Goal: Task Accomplishment & Management: Use online tool/utility

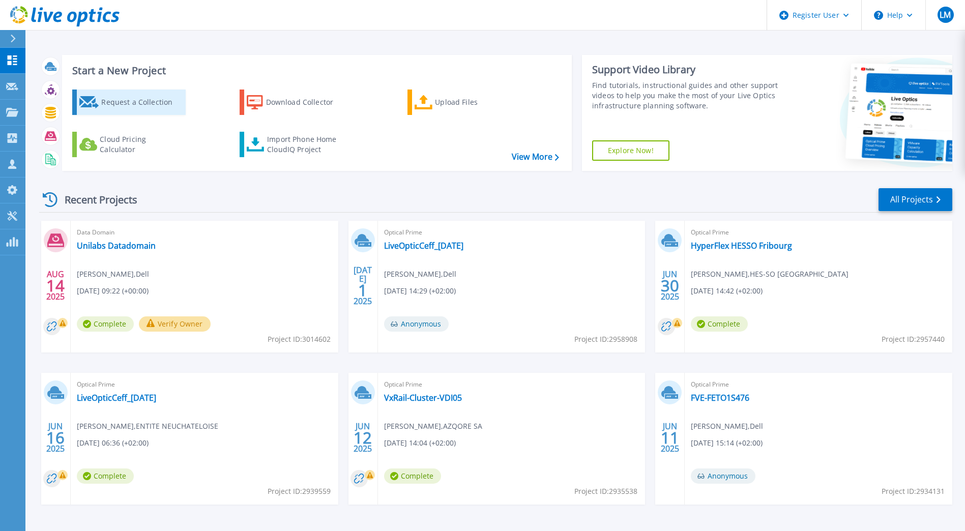
click at [135, 106] on div "Request a Collection" at bounding box center [141, 102] width 81 height 20
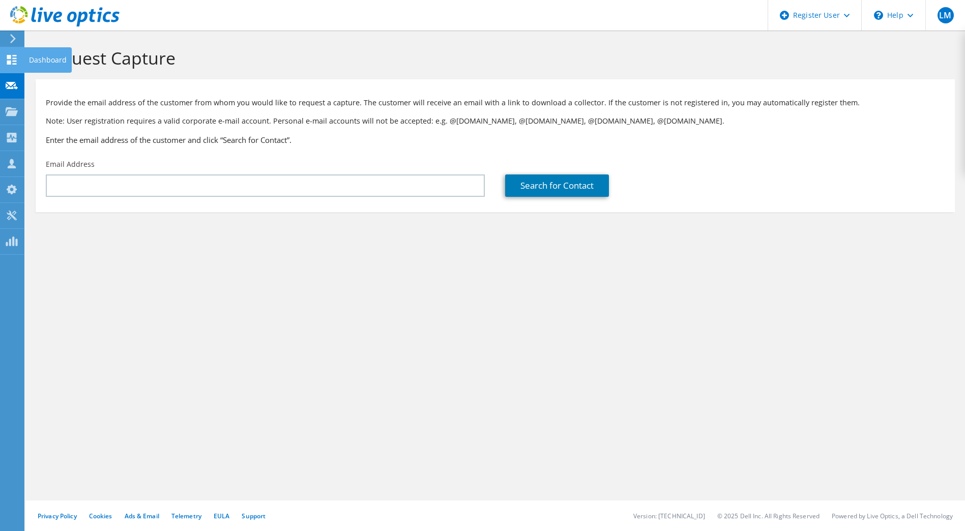
click at [25, 55] on div "Dashboard" at bounding box center [48, 59] width 48 height 25
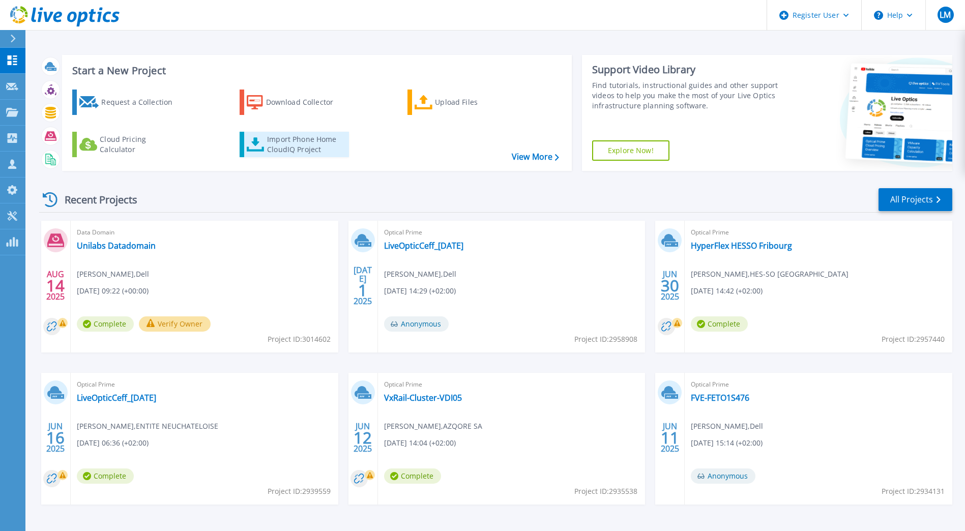
click at [304, 148] on div "Import Phone Home CloudIQ Project" at bounding box center [306, 144] width 79 height 20
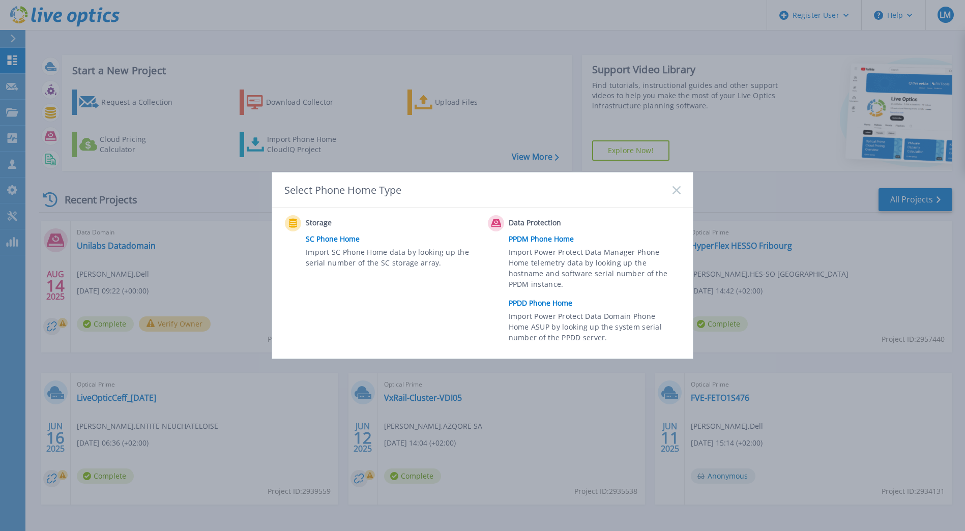
click at [545, 303] on link "PPDD Phone Home" at bounding box center [597, 303] width 177 height 15
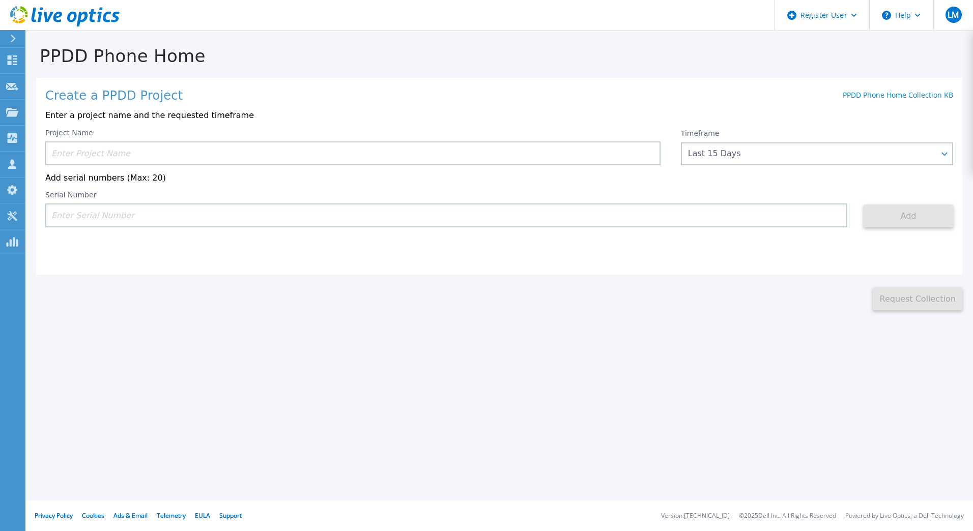
click at [220, 154] on input at bounding box center [352, 153] width 615 height 24
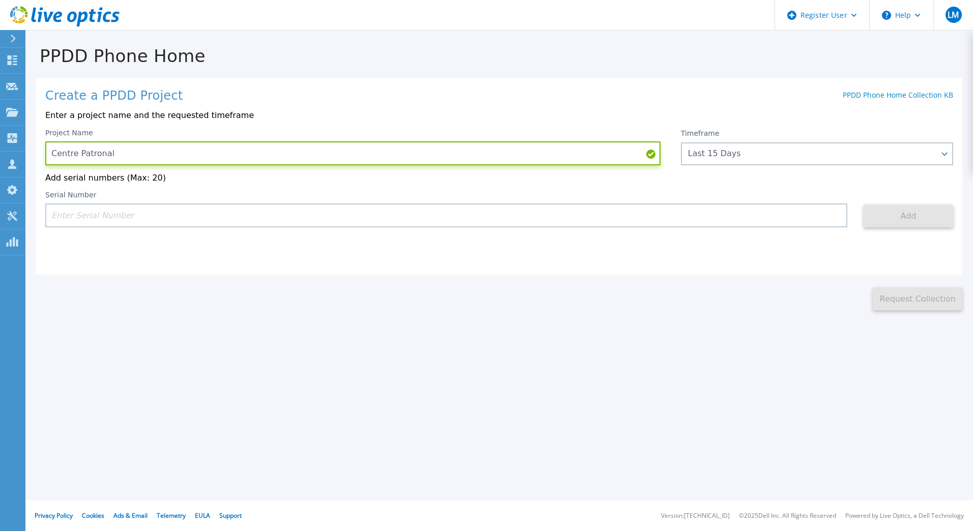
type input "Centre Patronal"
click at [296, 211] on input at bounding box center [446, 216] width 802 height 24
paste input "CKM01210505238"
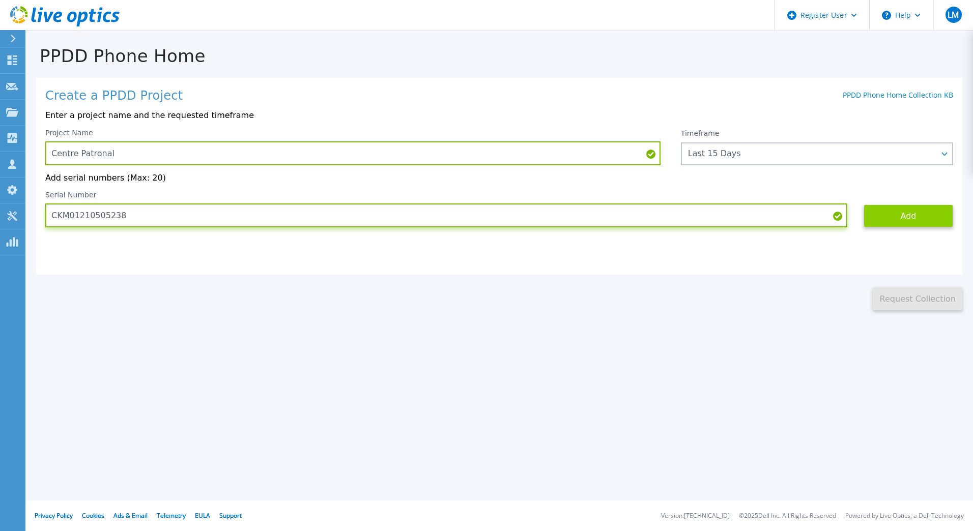
type input "CKM01210505238"
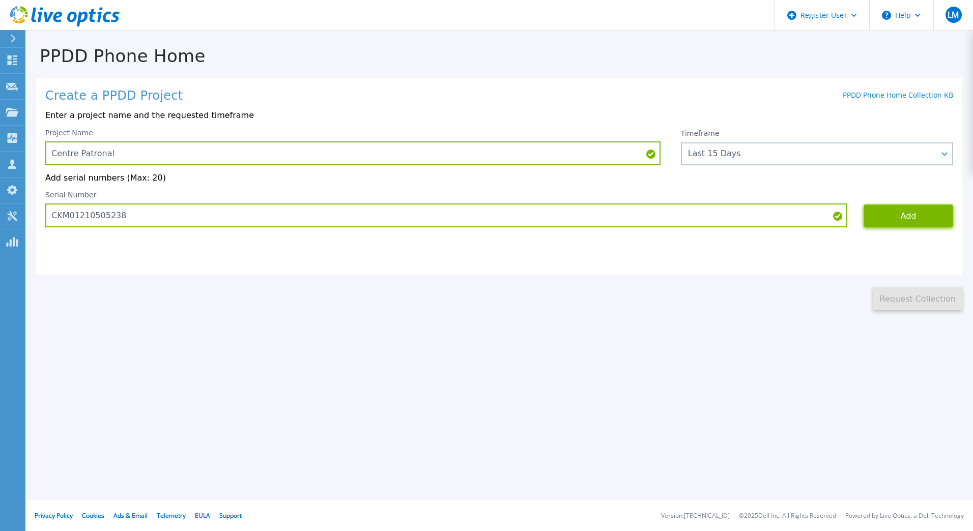
click at [889, 218] on button "Add" at bounding box center [909, 216] width 90 height 23
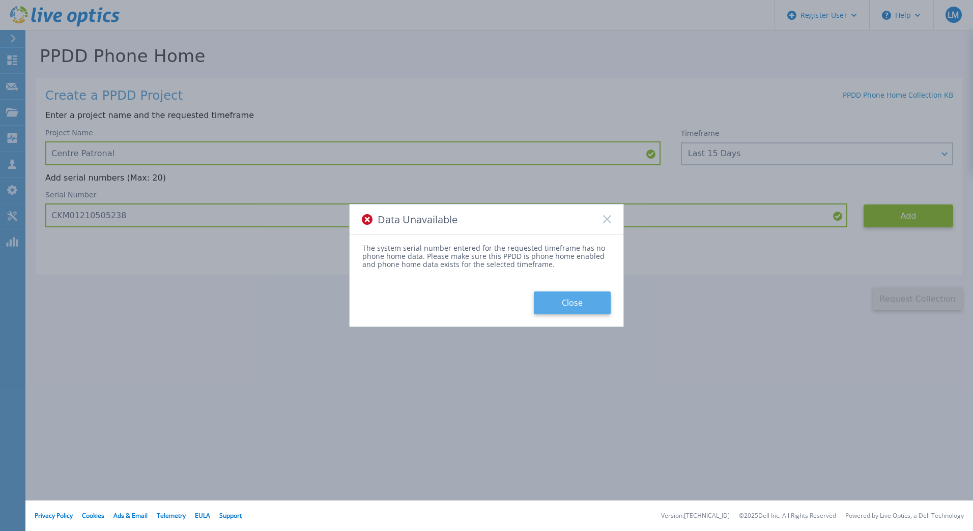
click at [566, 299] on button "Close" at bounding box center [572, 303] width 77 height 23
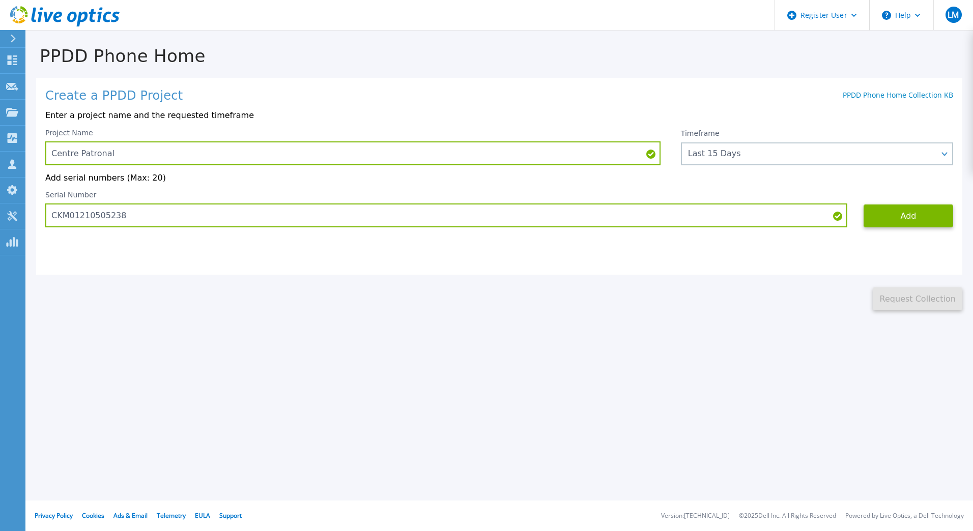
click at [368, 234] on div "Create a PPDD Project PPDD Phone Home Collection KB Enter a project name and th…" at bounding box center [499, 176] width 926 height 197
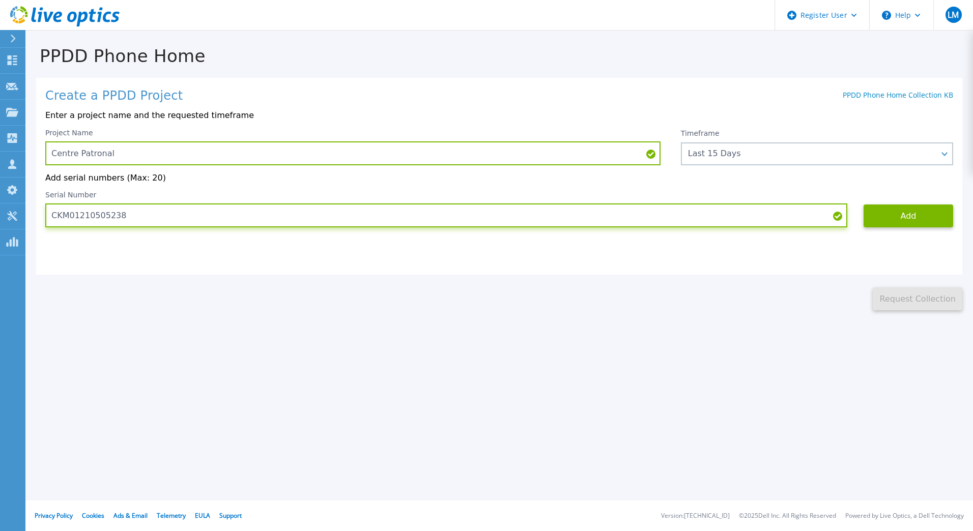
click at [370, 216] on input "CKM01210505238" at bounding box center [446, 216] width 802 height 24
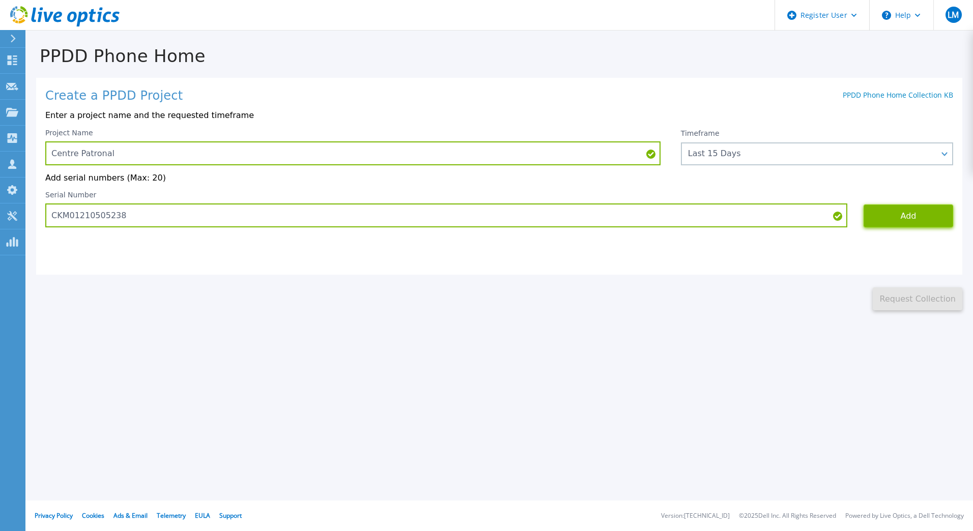
click at [894, 215] on button "Add" at bounding box center [909, 216] width 90 height 23
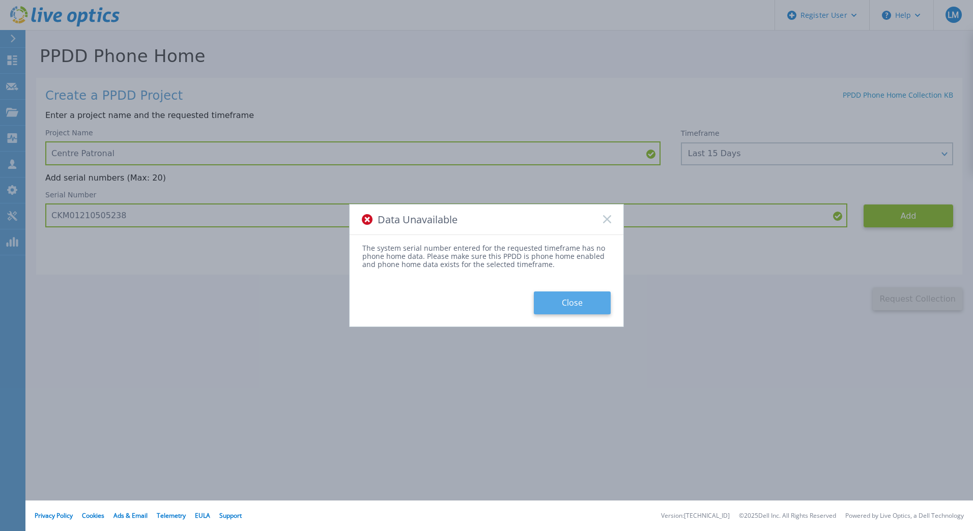
click at [563, 301] on button "Close" at bounding box center [572, 303] width 77 height 23
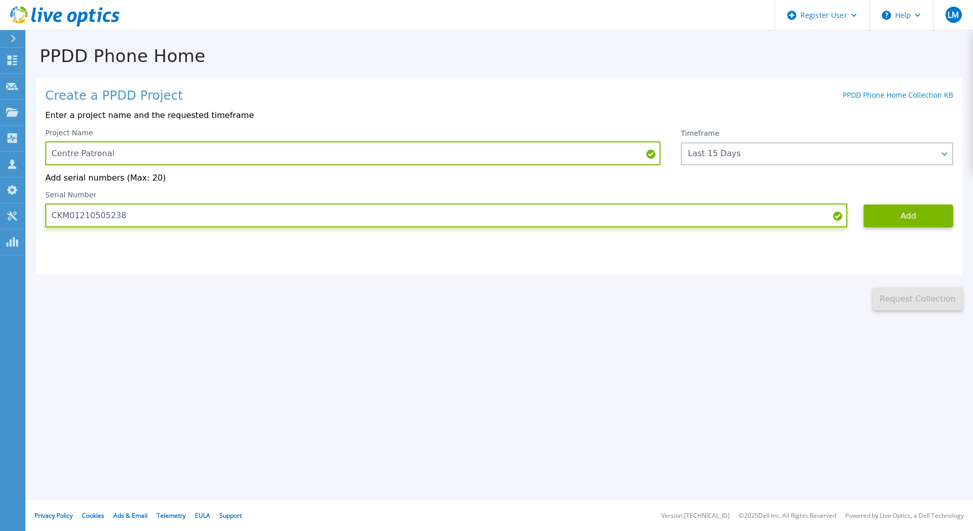
click at [248, 207] on input "CKM01210505238" at bounding box center [446, 216] width 802 height 24
drag, startPoint x: 141, startPoint y: 220, endPoint x: 5, endPoint y: 222, distance: 136.4
click at [0, 221] on html "Register User Help LM Dell User [PERSON_NAME] [PERSON_NAME][EMAIL_ADDRESS][DOMA…" at bounding box center [486, 265] width 973 height 531
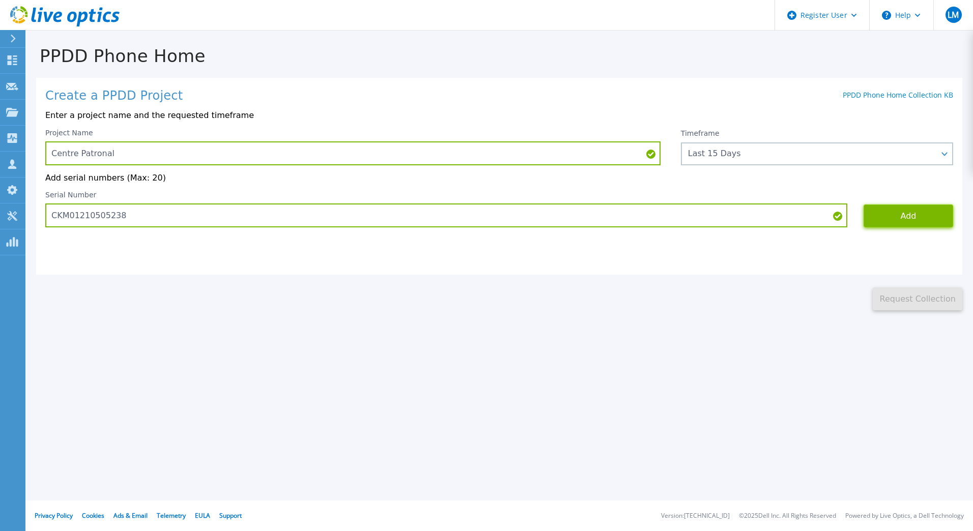
click at [902, 211] on button "Add" at bounding box center [909, 216] width 90 height 23
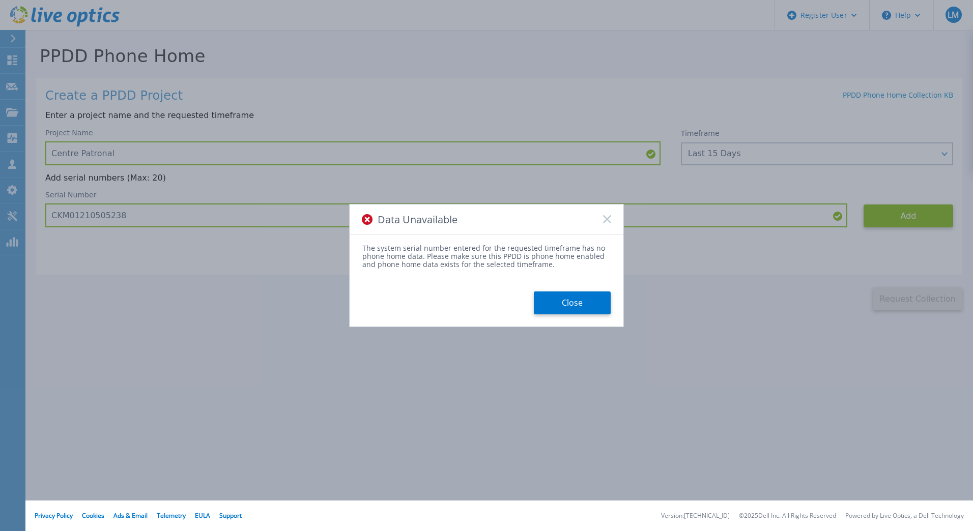
drag, startPoint x: 556, startPoint y: 300, endPoint x: 569, endPoint y: 298, distance: 12.5
click at [558, 301] on button "Close" at bounding box center [572, 303] width 77 height 23
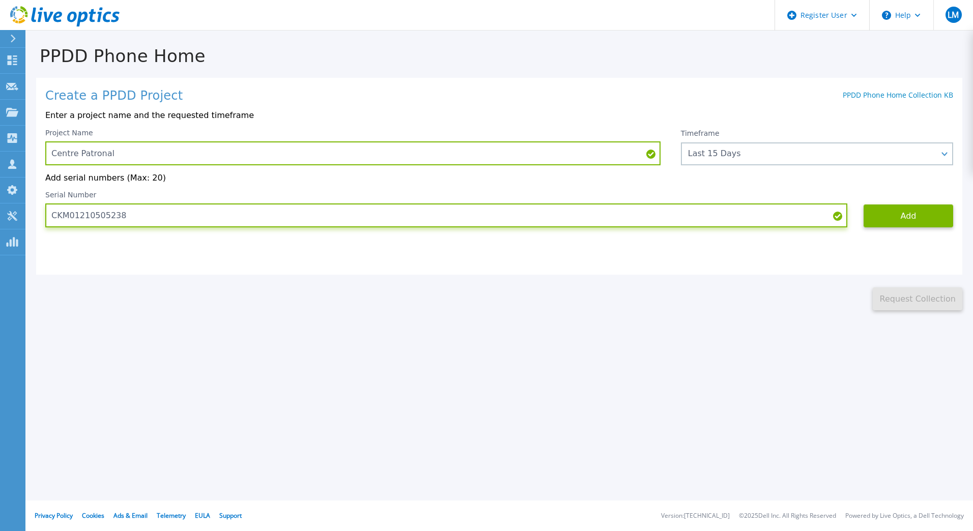
drag, startPoint x: 420, startPoint y: 211, endPoint x: -72, endPoint y: 211, distance: 492.2
click at [0, 211] on html "Register User Help LM Dell User [PERSON_NAME] [PERSON_NAME][EMAIL_ADDRESS][DOMA…" at bounding box center [486, 265] width 973 height 531
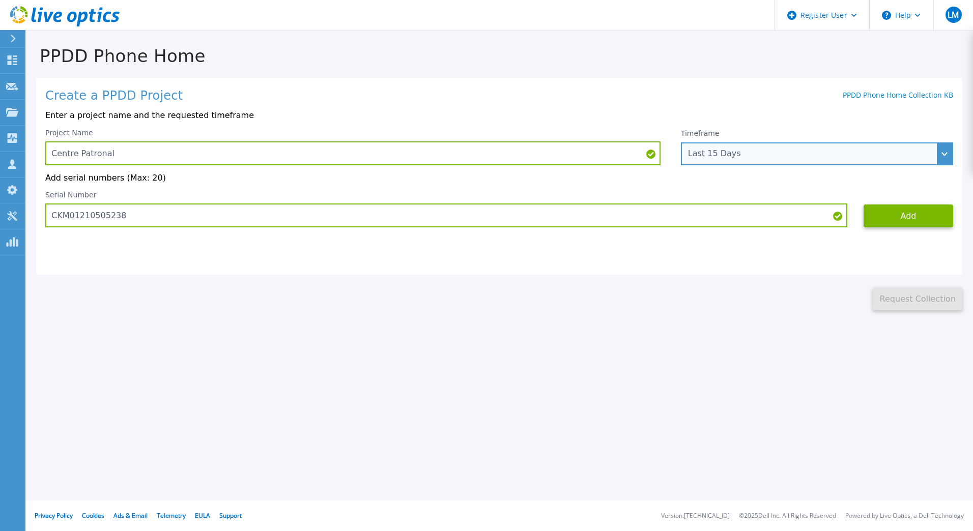
click at [786, 158] on div "Last 15 Days" at bounding box center [811, 153] width 247 height 9
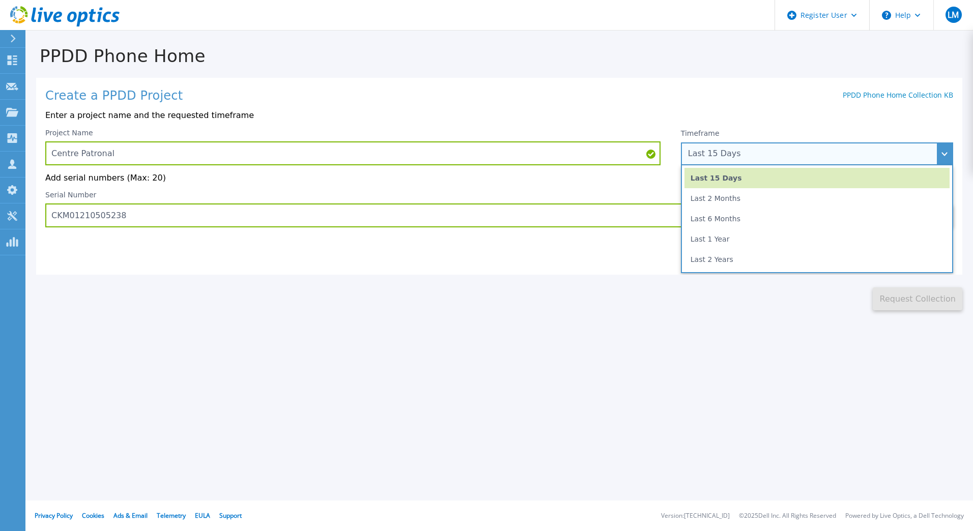
click at [770, 204] on li "Last 2 Months" at bounding box center [817, 198] width 265 height 20
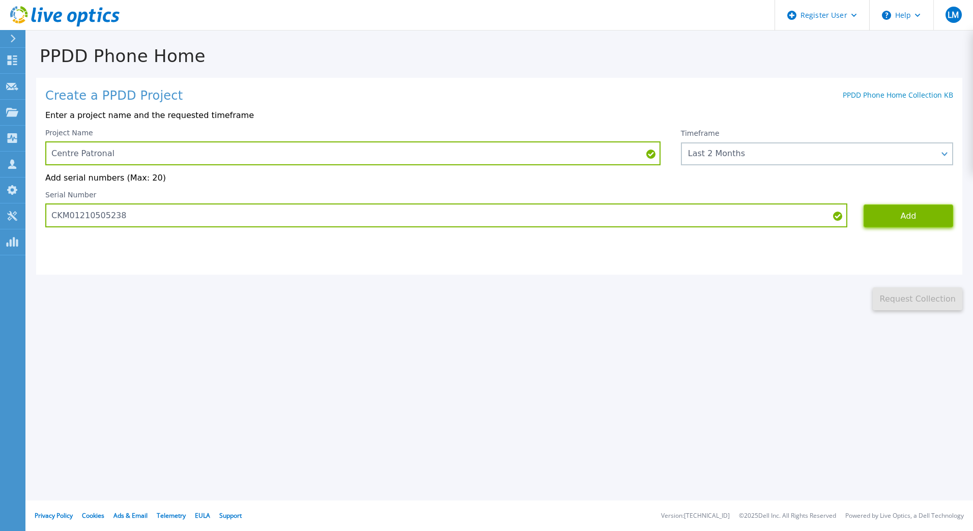
click at [927, 216] on button "Add" at bounding box center [909, 216] width 90 height 23
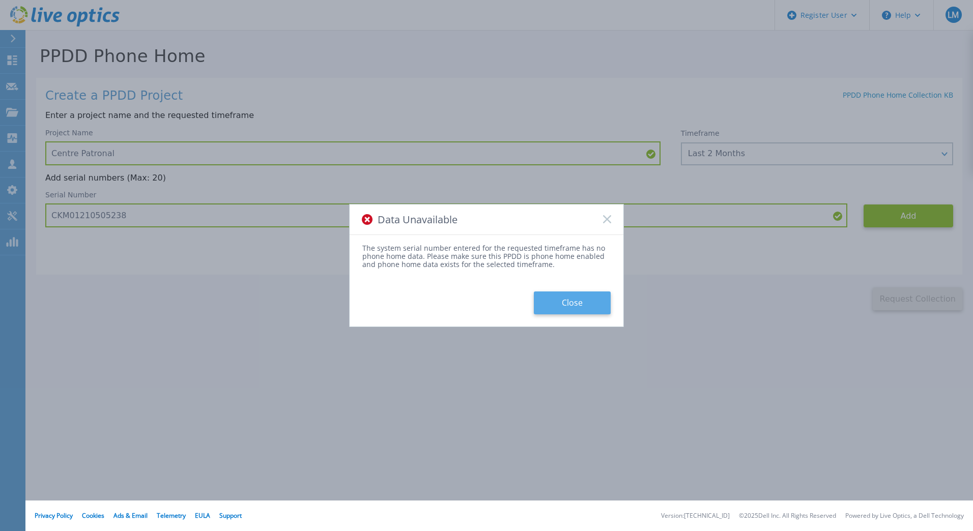
click at [585, 306] on button "Close" at bounding box center [572, 303] width 77 height 23
